Goal: Task Accomplishment & Management: Use online tool/utility

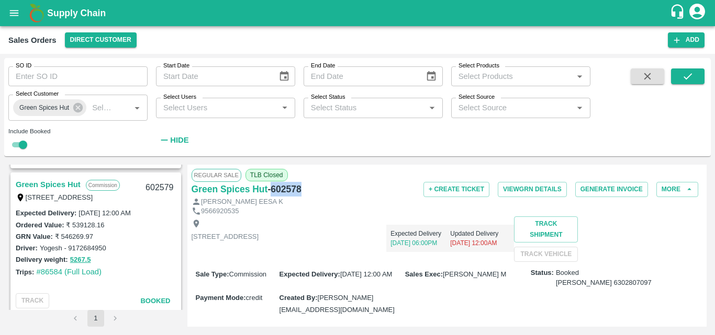
scroll to position [1012, 0]
click at [58, 184] on link "Green Spices Hut" at bounding box center [48, 185] width 65 height 14
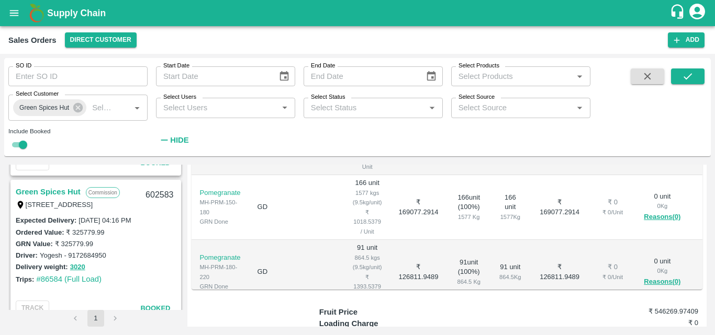
scroll to position [859, 0]
click at [45, 191] on link "Green Spices Hut" at bounding box center [48, 193] width 65 height 14
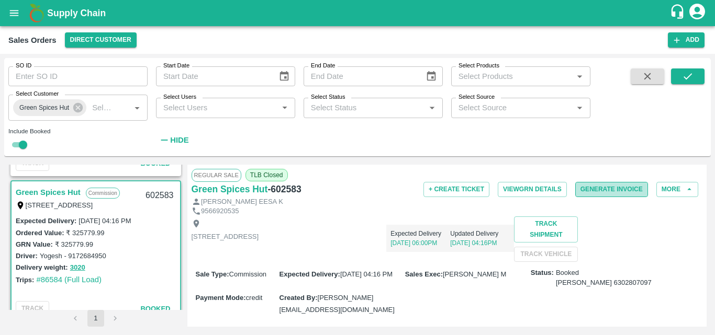
click at [604, 185] on button "Generate Invoice" at bounding box center [611, 189] width 73 height 15
drag, startPoint x: 307, startPoint y: 190, endPoint x: 273, endPoint y: 195, distance: 34.8
click at [273, 195] on div "Green Spices Hut - 602583" at bounding box center [276, 189] width 170 height 15
copy h6 "602583"
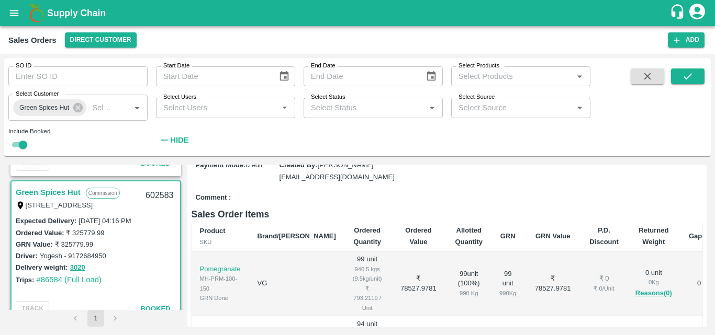
scroll to position [133, 0]
click at [388, 207] on div "Comment :" at bounding box center [446, 197] width 511 height 18
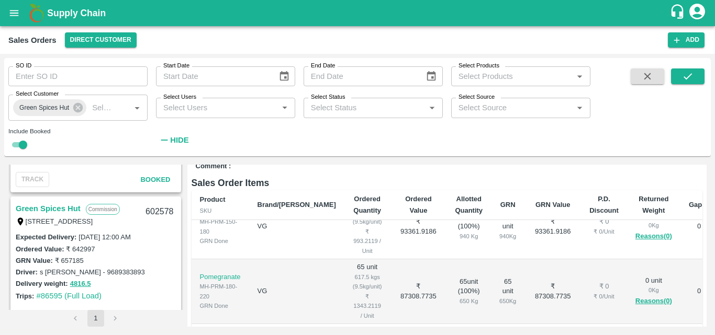
scroll to position [1134, 0]
click at [58, 206] on link "Green Spices Hut" at bounding box center [48, 208] width 65 height 14
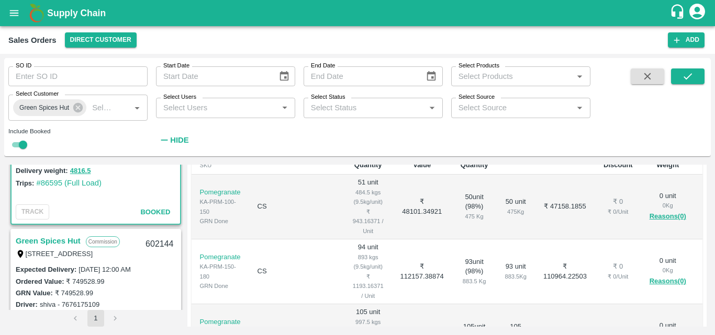
scroll to position [1252, 0]
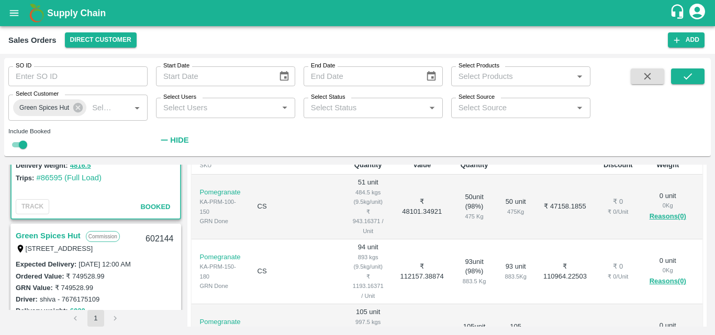
click at [53, 232] on link "Green Spices Hut" at bounding box center [48, 236] width 65 height 14
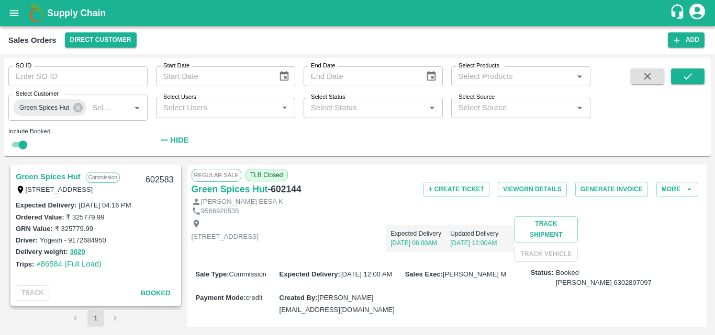
scroll to position [874, 0]
click at [56, 177] on link "Green Spices Hut" at bounding box center [48, 178] width 65 height 14
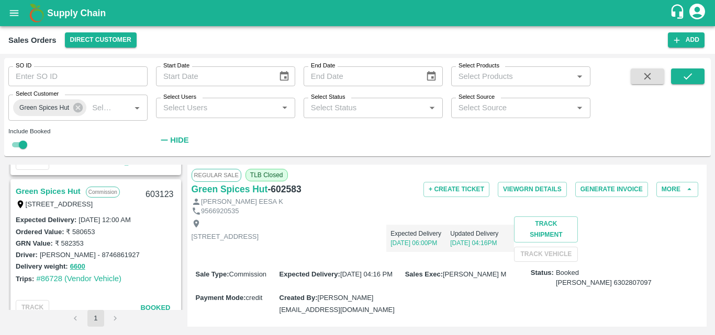
scroll to position [714, 0]
click at [57, 195] on link "Green Spices Hut" at bounding box center [48, 193] width 65 height 14
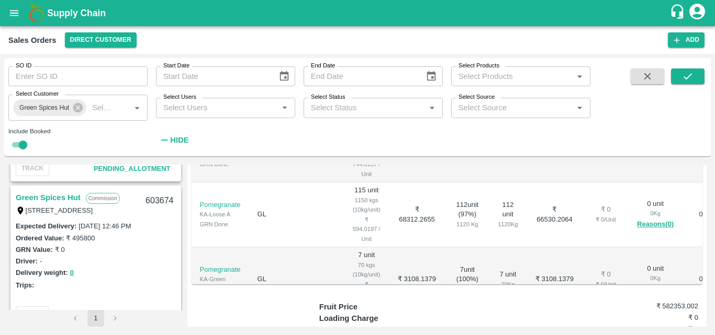
scroll to position [562, 0]
click at [57, 193] on link "Green Spices Hut" at bounding box center [48, 198] width 65 height 14
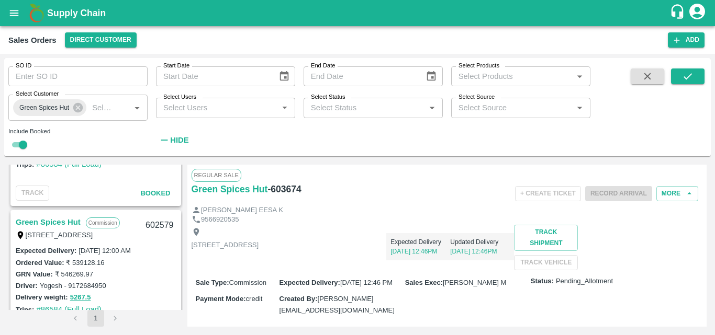
scroll to position [978, 0]
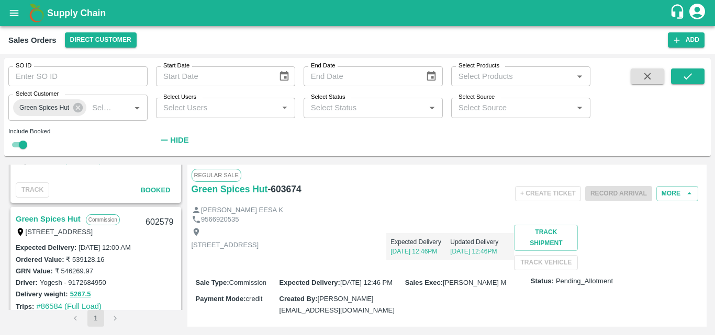
click at [50, 218] on link "Green Spices Hut" at bounding box center [48, 219] width 65 height 14
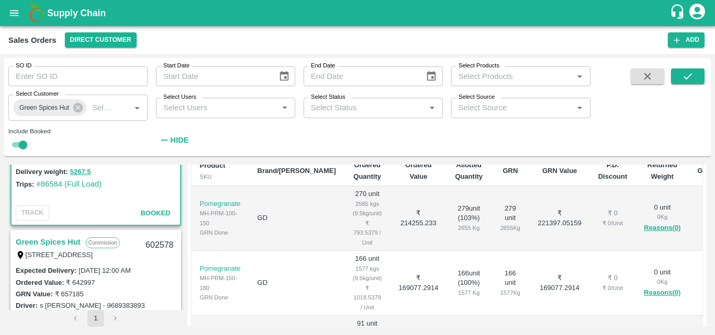
scroll to position [198, 0]
click at [47, 240] on link "Green Spices Hut" at bounding box center [48, 242] width 65 height 14
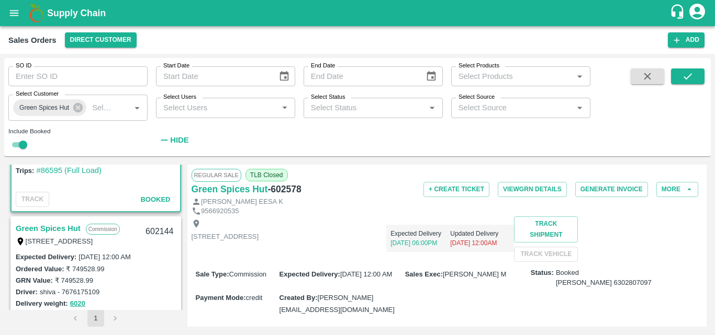
scroll to position [1260, 0]
click at [54, 230] on link "Green Spices Hut" at bounding box center [48, 228] width 65 height 14
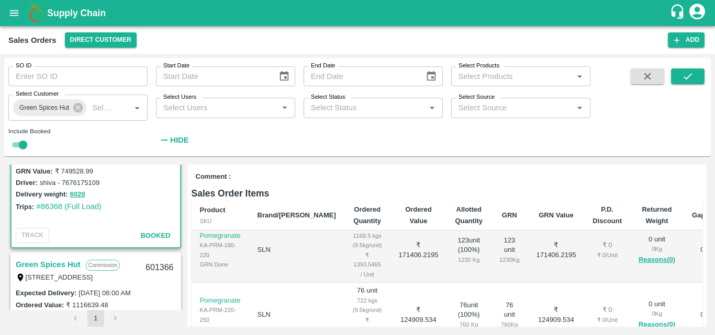
scroll to position [1369, 0]
click at [77, 257] on link "Green Spices Hut" at bounding box center [48, 264] width 65 height 14
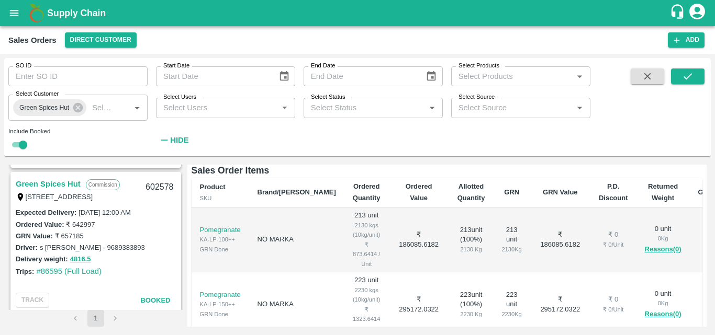
scroll to position [1158, 0]
click at [59, 185] on link "Green Spices Hut" at bounding box center [48, 185] width 65 height 14
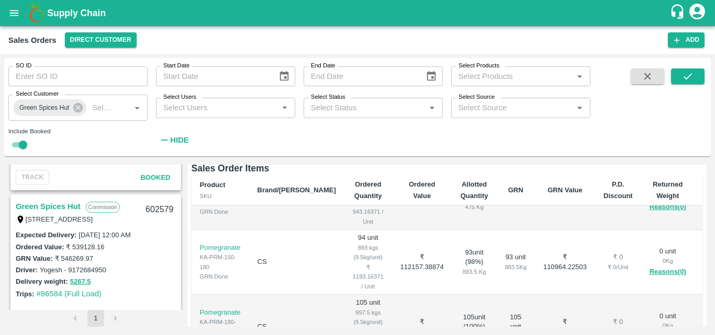
scroll to position [990, 0]
click at [68, 203] on link "Green Spices Hut" at bounding box center [48, 207] width 65 height 14
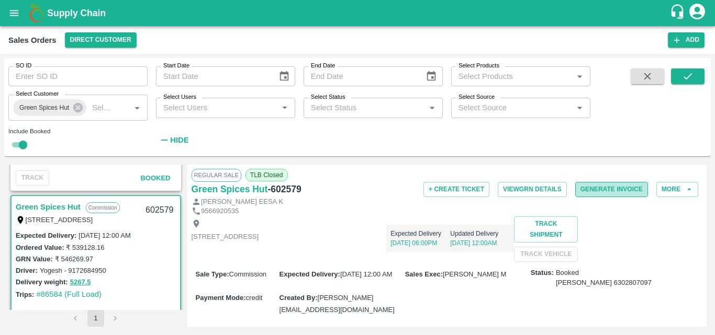
click at [604, 188] on button "Generate Invoice" at bounding box center [611, 189] width 73 height 15
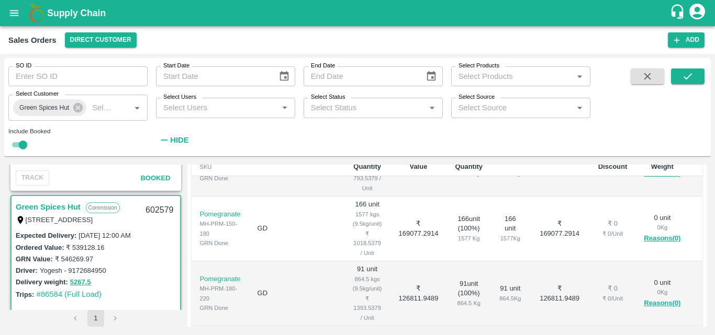
scroll to position [45, 0]
